Goal: Navigation & Orientation: Find specific page/section

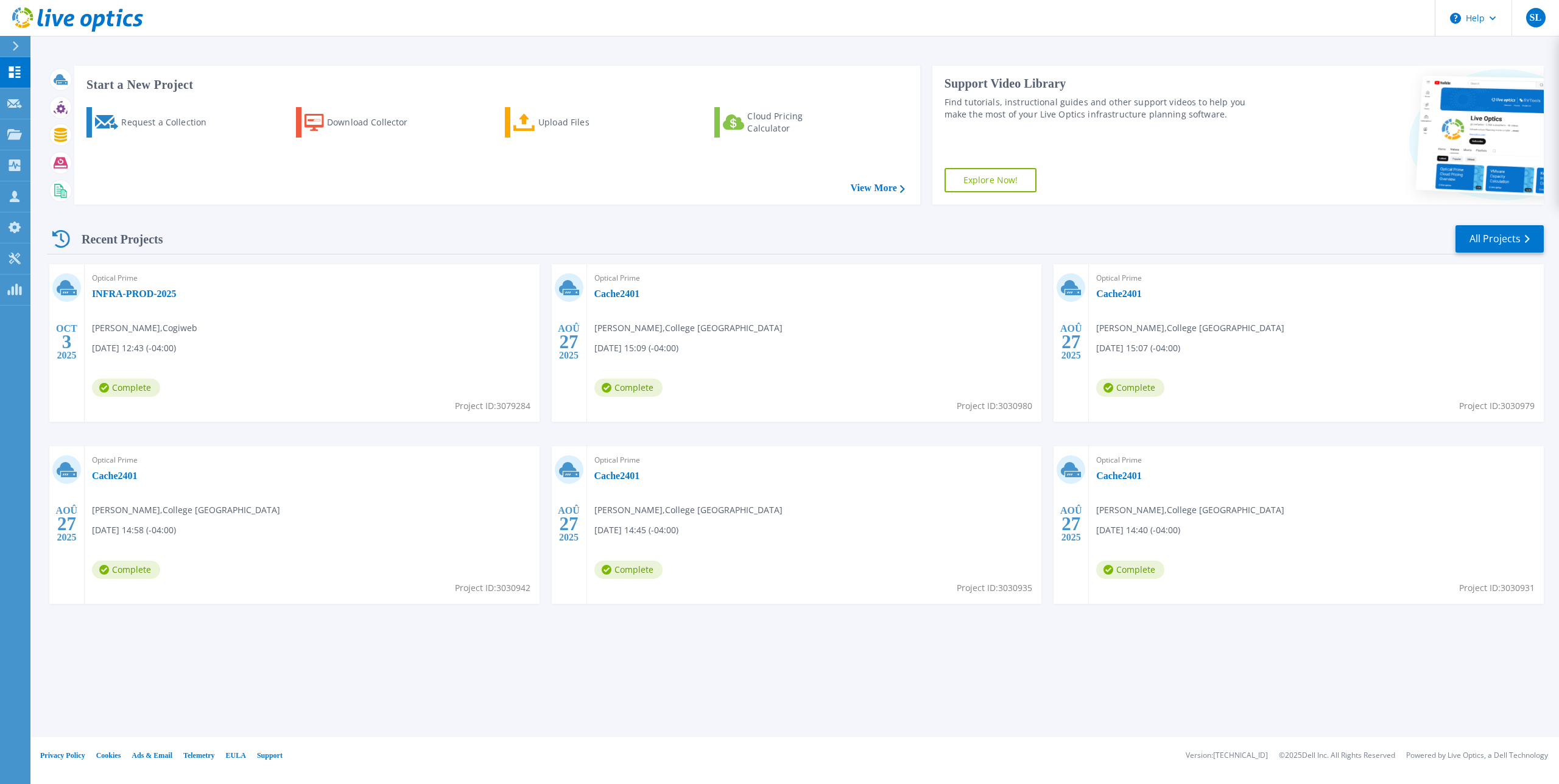
click at [331, 233] on div "Recent Projects All Projects" at bounding box center [795, 239] width 1497 height 31
